Goal: Register for event/course

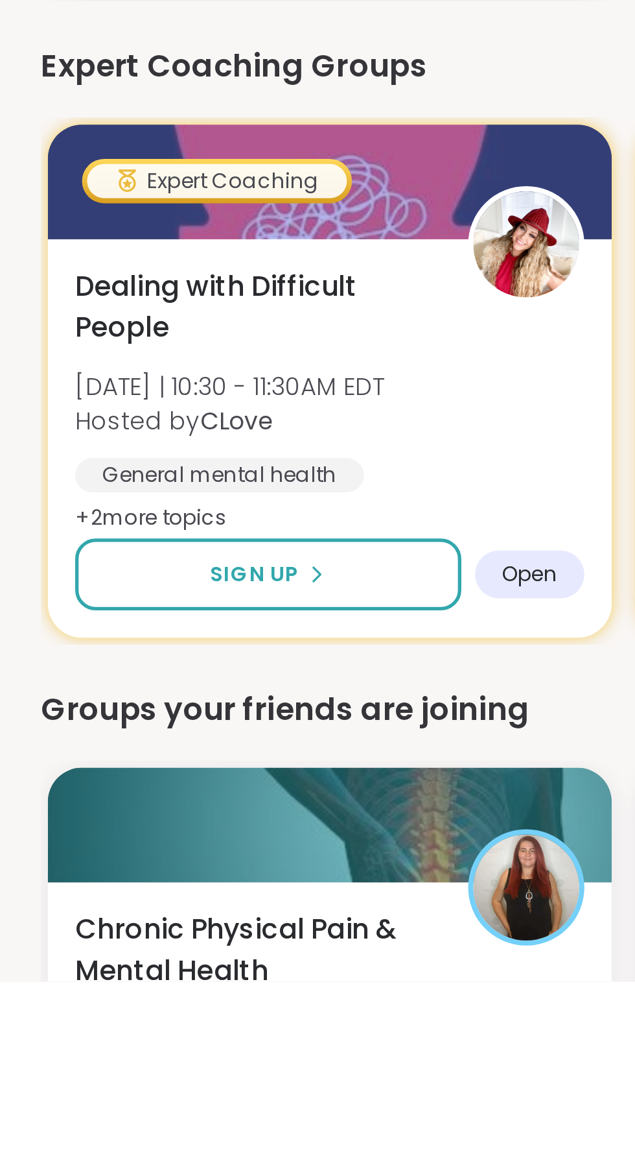
scroll to position [171, 0]
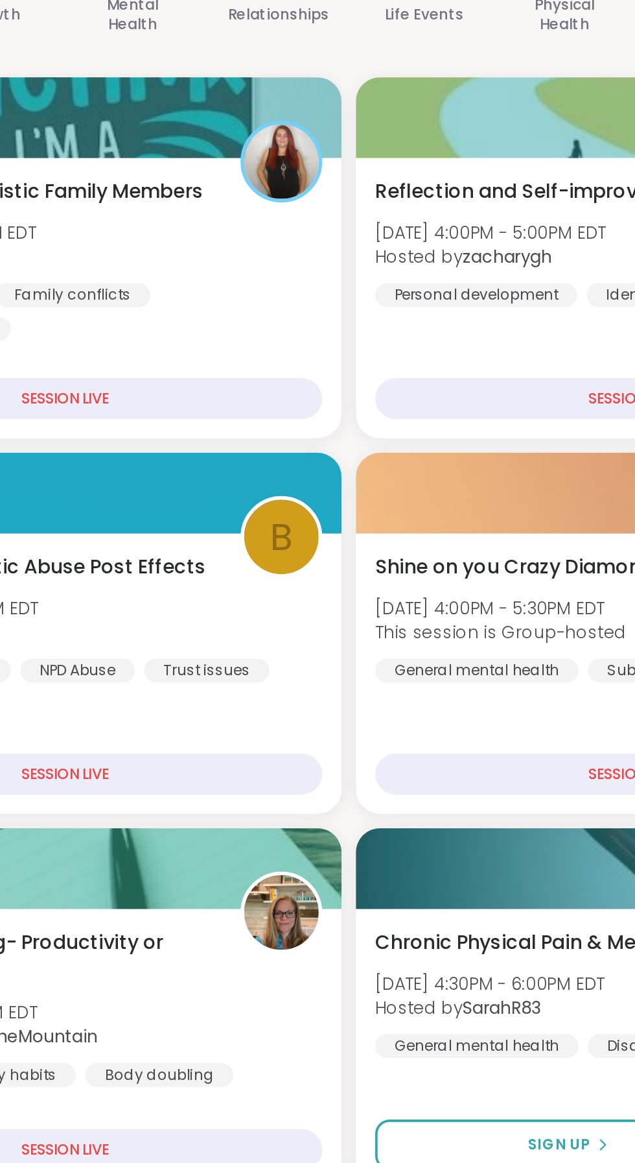
click at [263, 569] on div "b" at bounding box center [281, 574] width 44 height 44
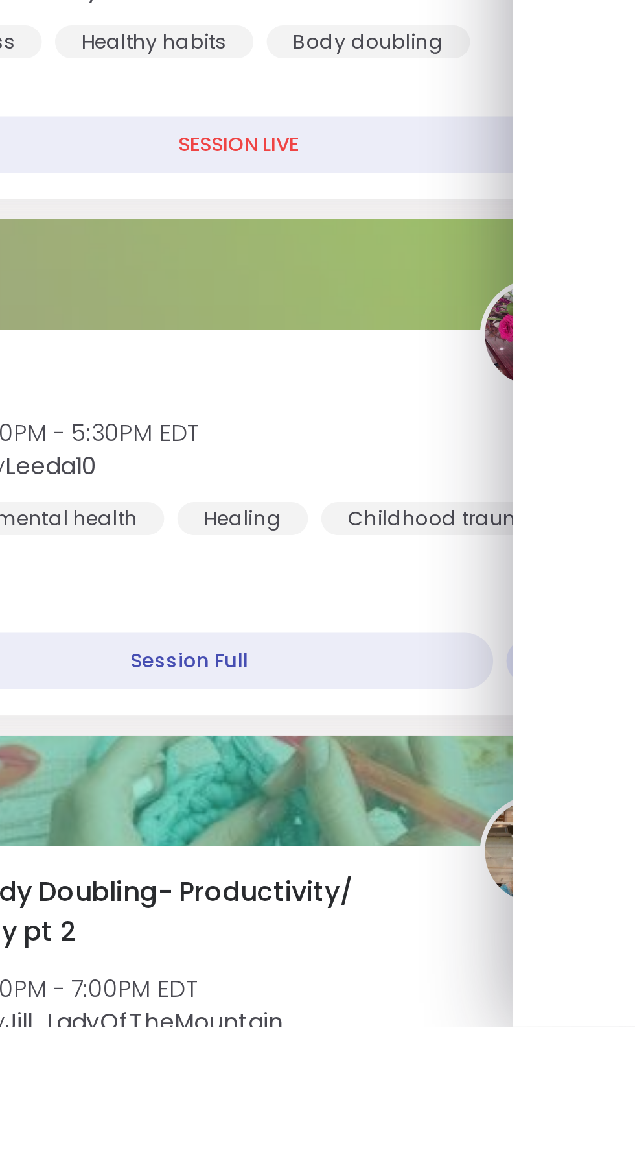
scroll to position [87, 0]
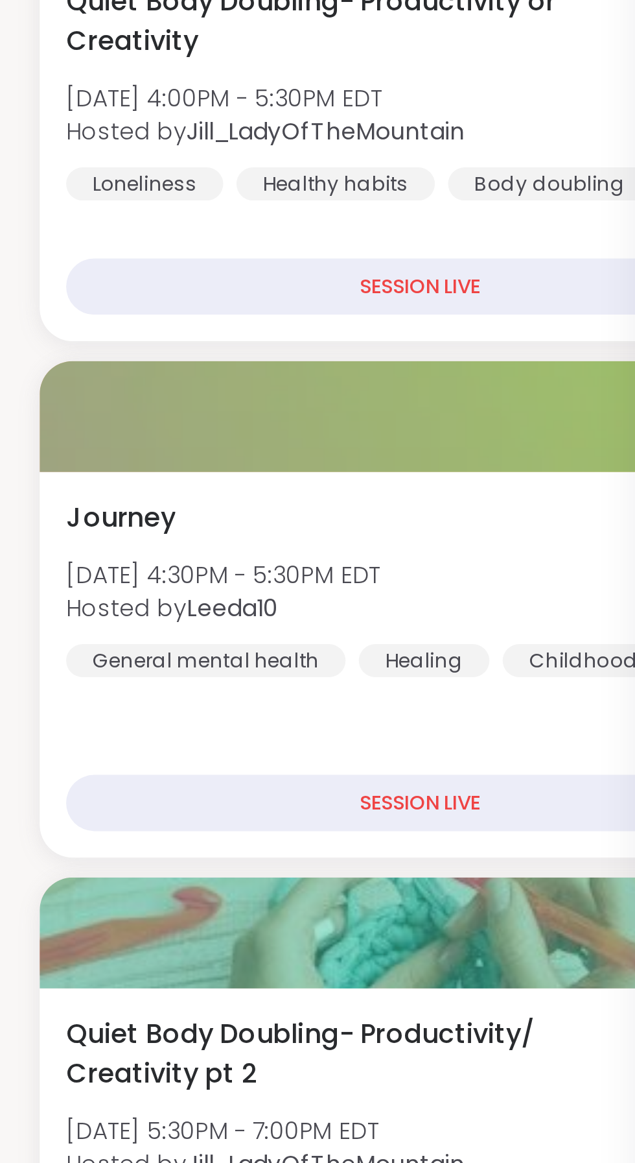
scroll to position [205, 0]
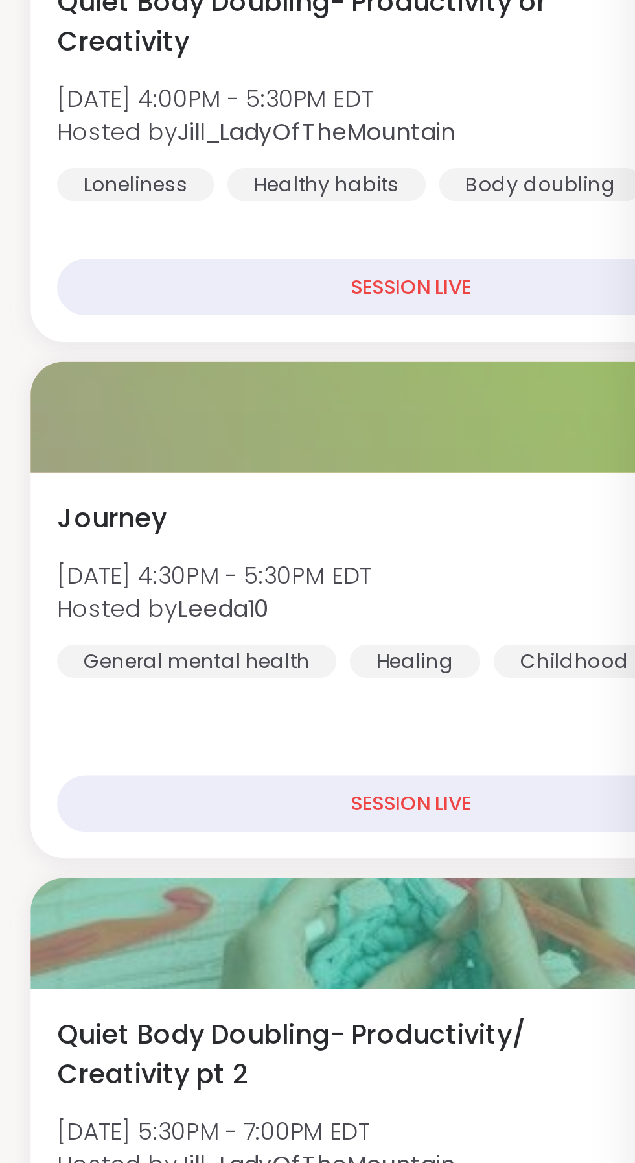
click at [74, 817] on span "Sun, Sep 14 | 4:30PM - 5:30PM EDT" at bounding box center [87, 812] width 123 height 13
click at [61, 806] on span "Sun, Sep 14 | 4:30PM - 5:30PM EDT" at bounding box center [87, 812] width 123 height 13
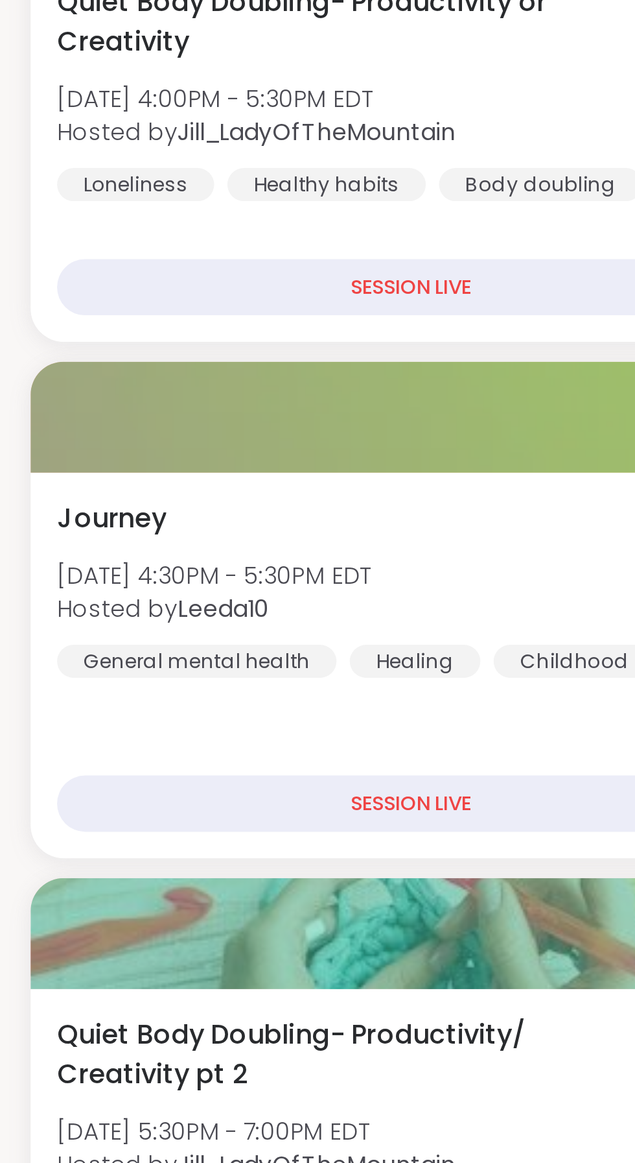
click at [76, 806] on span "Sun, Sep 14 | 4:30PM - 5:30PM EDT" at bounding box center [87, 812] width 123 height 13
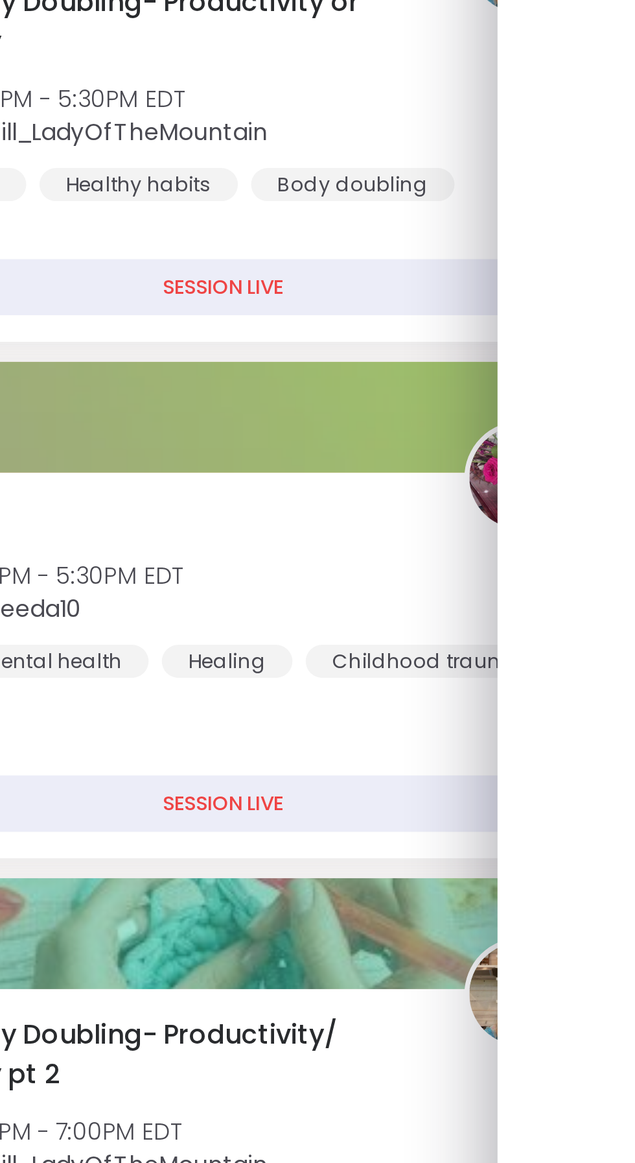
click at [226, 895] on div "SESSION LIVE" at bounding box center [165, 902] width 278 height 22
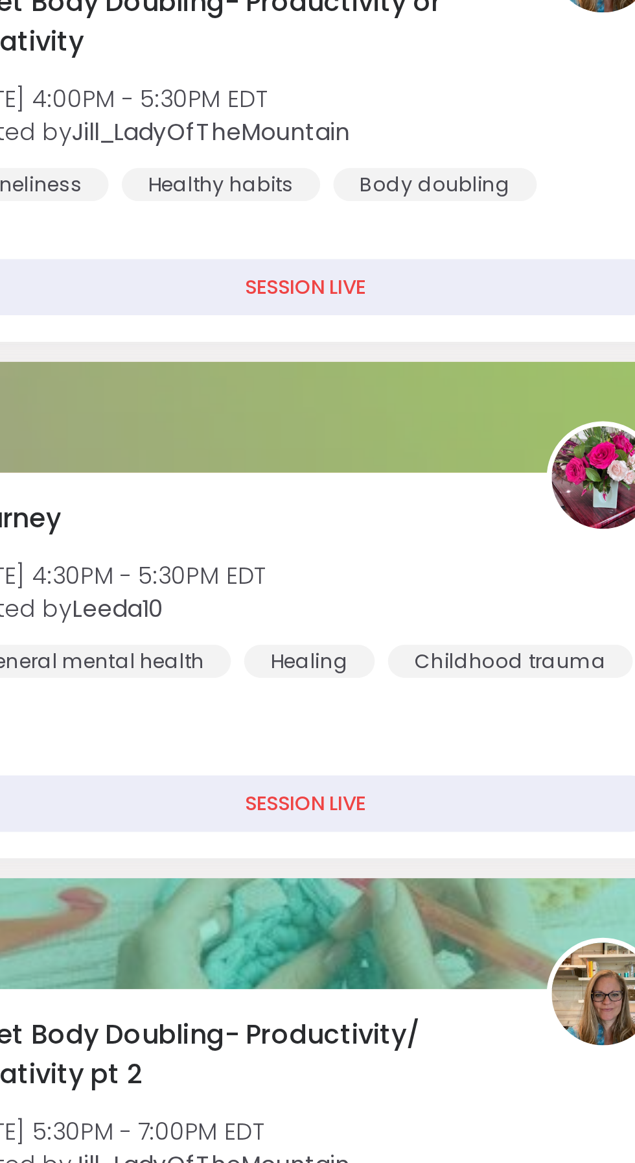
click at [151, 908] on div "SESSION LIVE" at bounding box center [165, 902] width 278 height 22
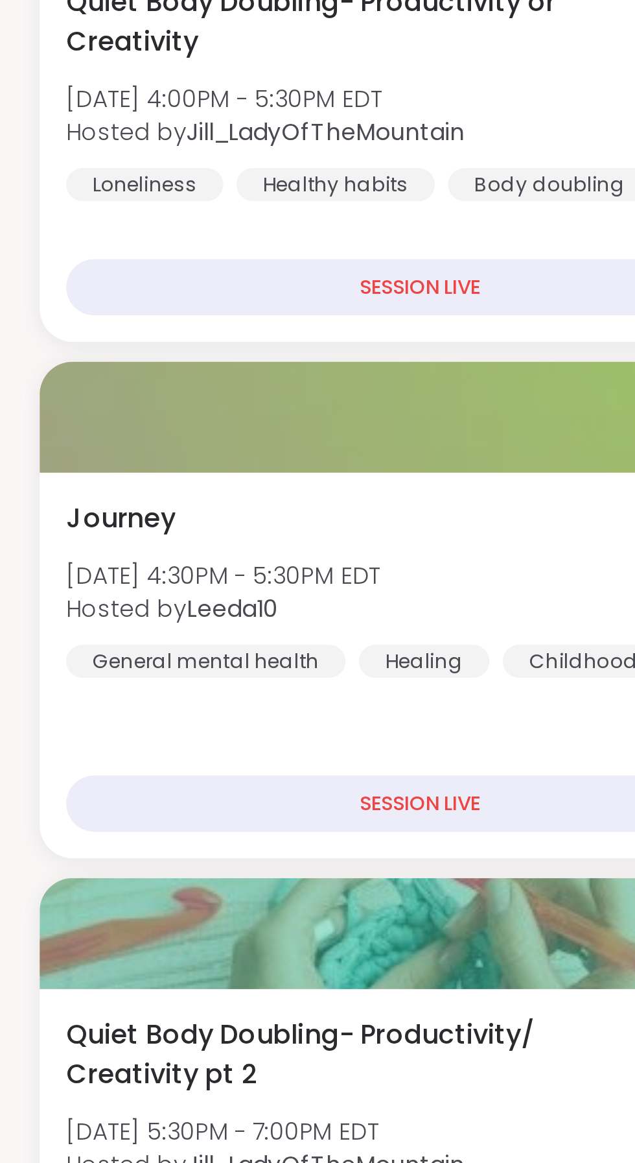
click at [62, 794] on span "Journey" at bounding box center [47, 791] width 43 height 16
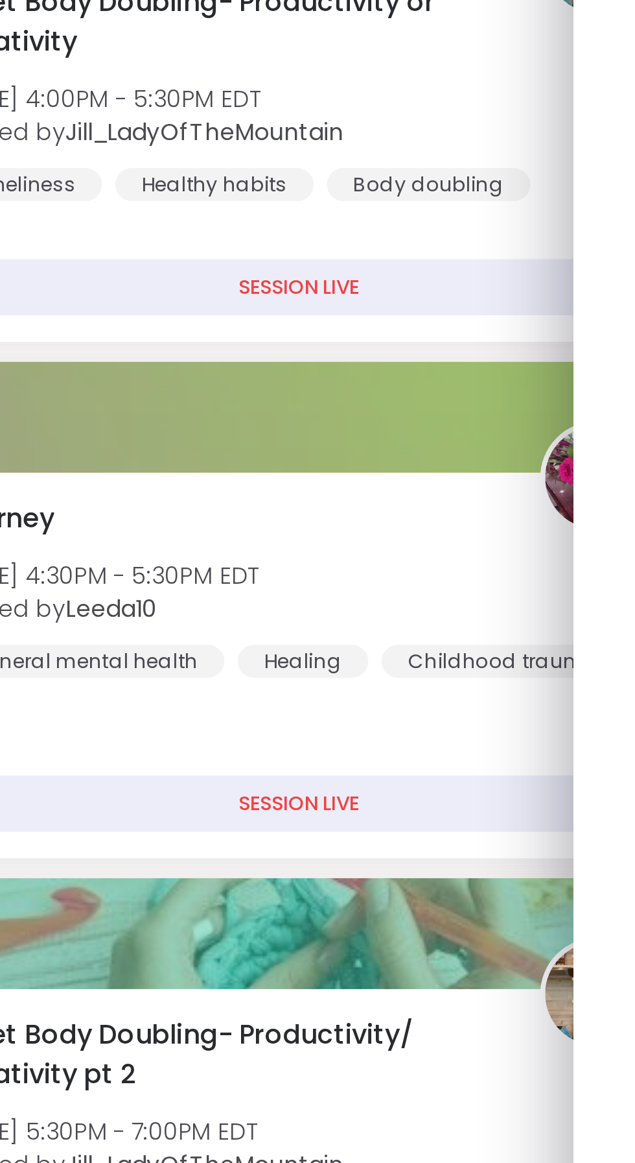
click at [171, 909] on div "SESSION LIVE" at bounding box center [165, 902] width 278 height 22
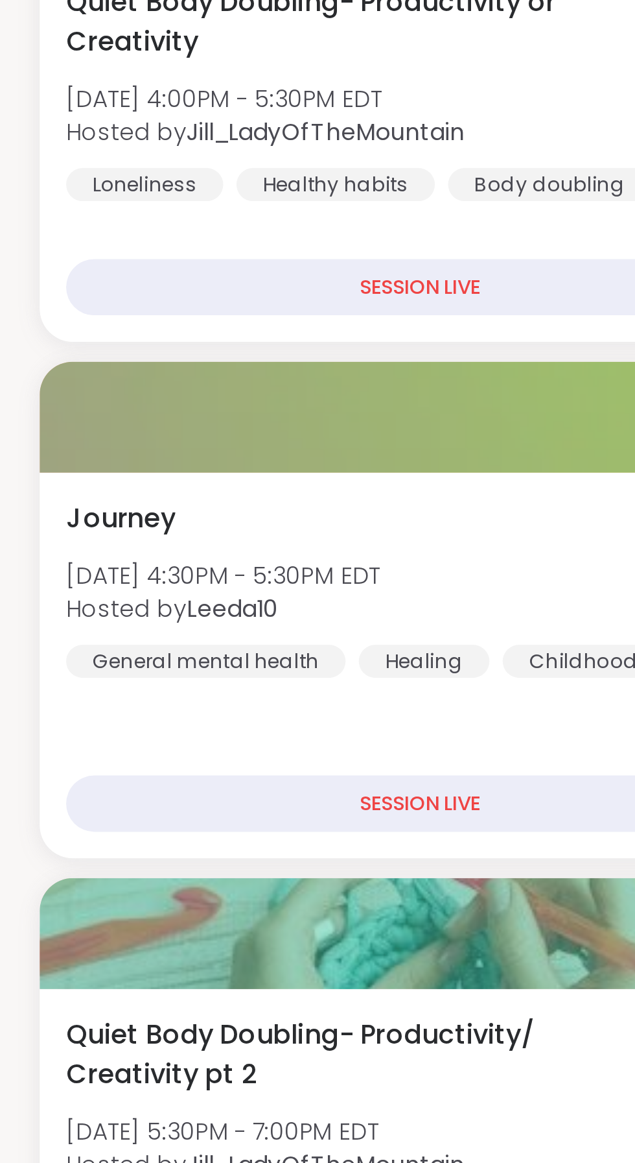
click at [76, 818] on span "Sun, Sep 14 | 4:30PM - 5:30PM EDT" at bounding box center [87, 812] width 123 height 13
click at [55, 842] on div "General mental health" at bounding box center [81, 846] width 110 height 13
click at [59, 840] on div "General mental health" at bounding box center [81, 846] width 110 height 13
click at [67, 921] on div "Journey Sun, Sep 14 | 4:30PM - 5:30PM EDT Hosted by Leeda10 General mental heal…" at bounding box center [165, 847] width 298 height 151
click at [74, 871] on div "Journey Sun, Sep 14 | 4:30PM - 5:30PM EDT Hosted by Leeda10 General mental heal…" at bounding box center [165, 847] width 298 height 151
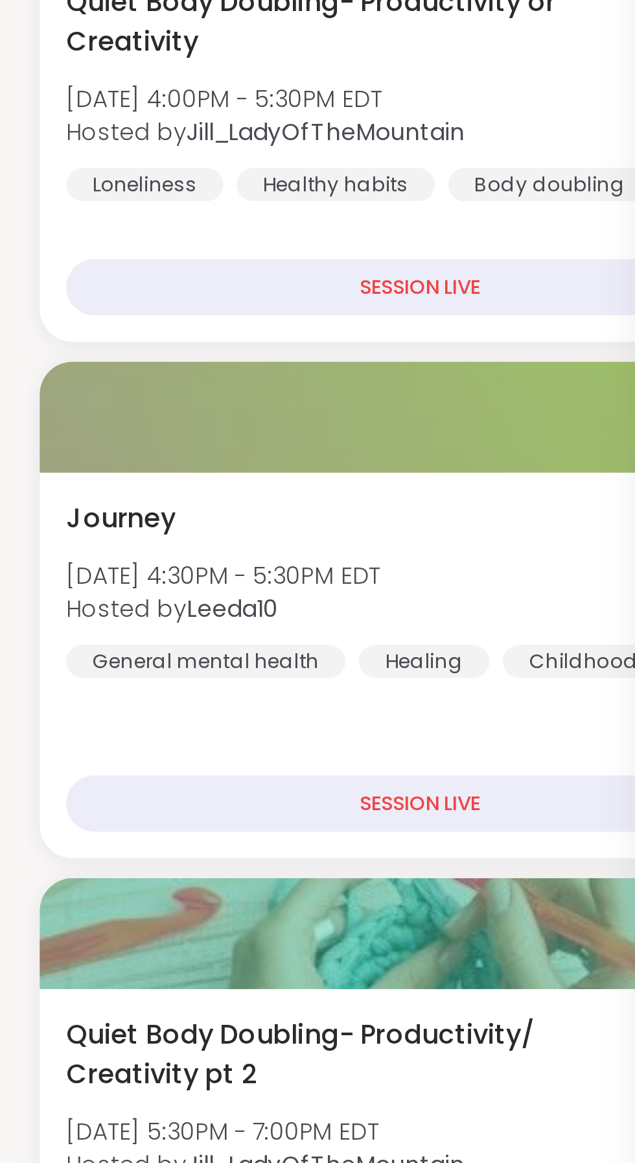
click at [56, 790] on span "Journey" at bounding box center [47, 791] width 43 height 16
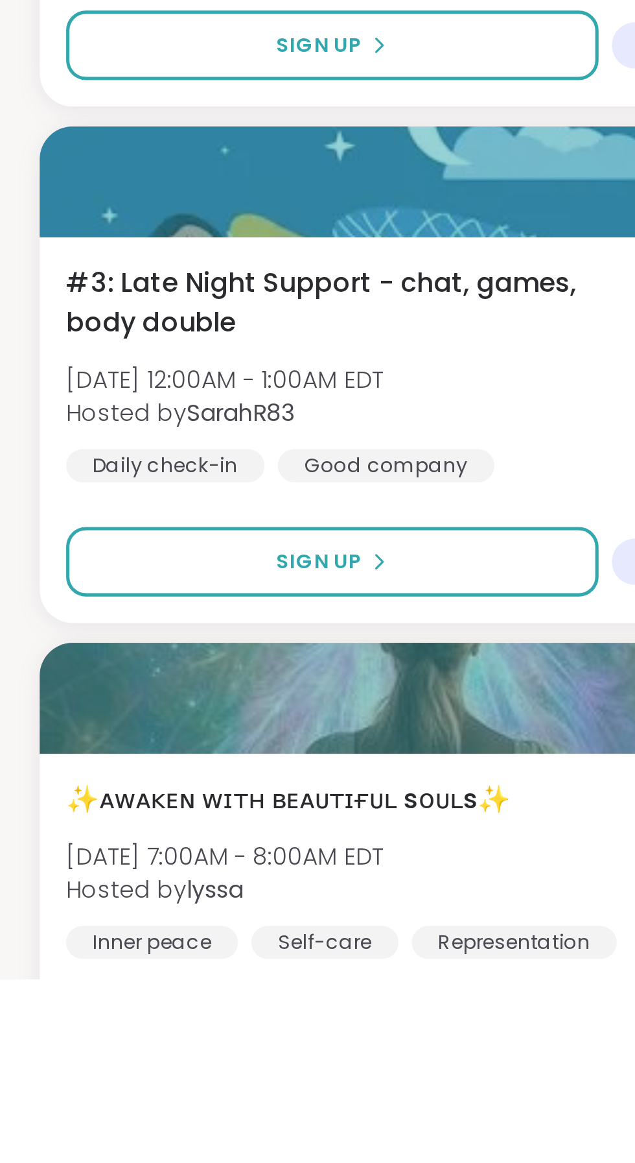
scroll to position [2742, 0]
